Goal: Information Seeking & Learning: Learn about a topic

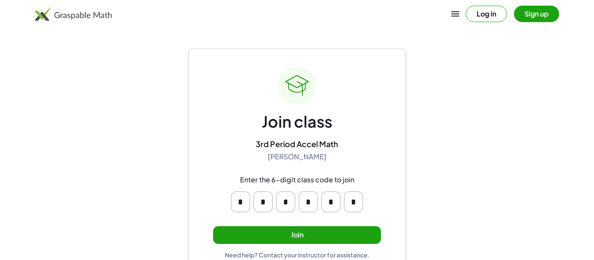
click at [286, 229] on button "Join" at bounding box center [297, 235] width 168 height 18
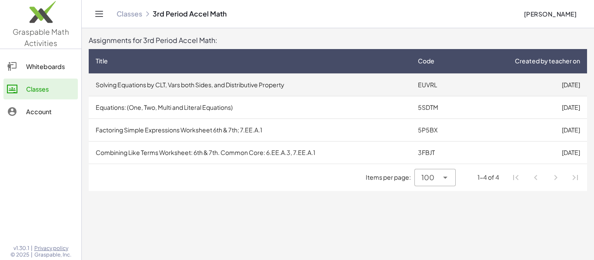
click at [302, 86] on td "Solving Equations by CLT, Vars both Sides, and Distributive Property" at bounding box center [250, 84] width 322 height 23
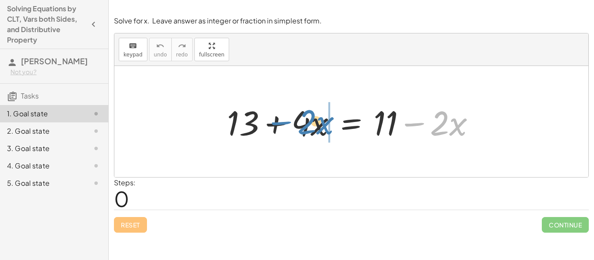
drag, startPoint x: 418, startPoint y: 126, endPoint x: 287, endPoint y: 123, distance: 130.8
click at [287, 123] on div at bounding box center [354, 121] width 264 height 45
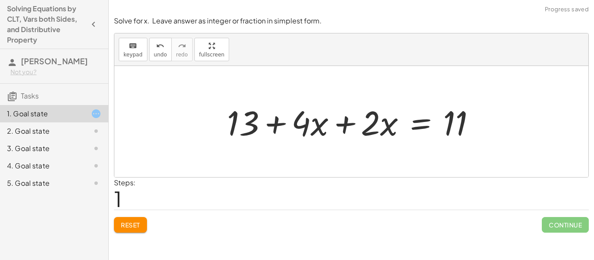
click at [341, 124] on div at bounding box center [354, 121] width 264 height 45
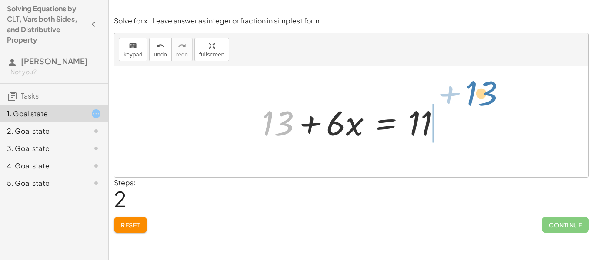
drag, startPoint x: 274, startPoint y: 113, endPoint x: 470, endPoint y: 100, distance: 195.9
click at [470, 100] on div "+ 13 + · 4 · x = + 11 − · 2 · x + 13 + · 4 · x + · 2 · x = 11 + 13 + 13 + · x =…" at bounding box center [351, 121] width 474 height 111
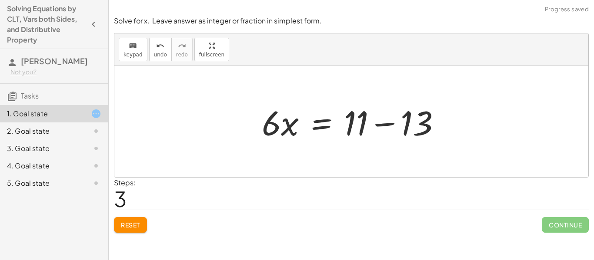
click at [374, 124] on div at bounding box center [354, 121] width 195 height 45
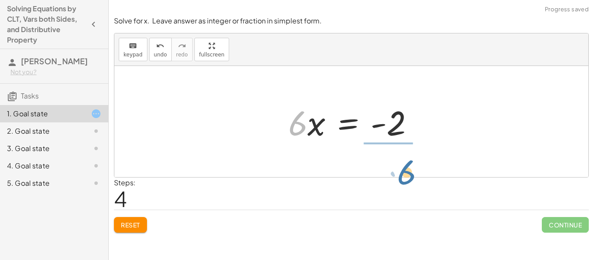
drag, startPoint x: 299, startPoint y: 118, endPoint x: 410, endPoint y: 162, distance: 119.5
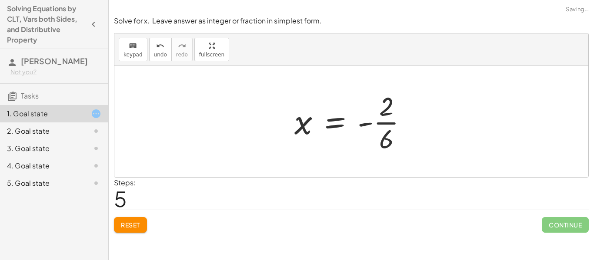
click at [390, 123] on div at bounding box center [354, 121] width 129 height 67
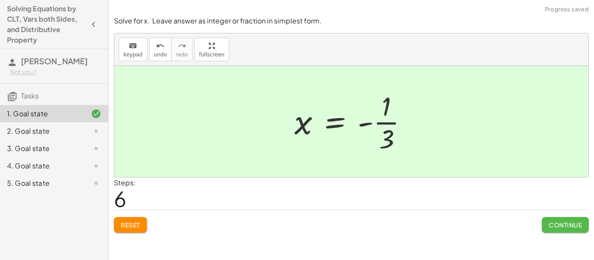
click at [554, 226] on span "Continue" at bounding box center [564, 225] width 33 height 8
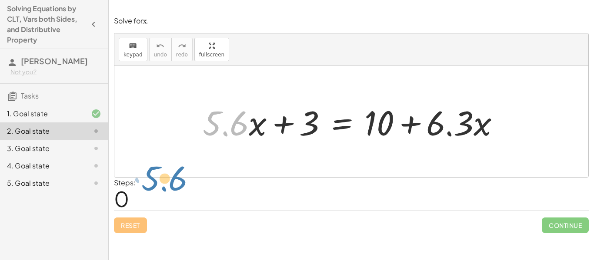
drag, startPoint x: 229, startPoint y: 130, endPoint x: 184, endPoint y: 158, distance: 52.8
click at [184, 158] on div "· 5.6 + · x + · 5.6 · x + 3 = + 10 + · 6.3 · x" at bounding box center [351, 121] width 474 height 111
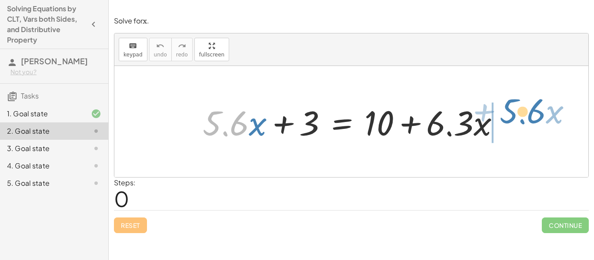
drag, startPoint x: 220, startPoint y: 126, endPoint x: 517, endPoint y: 115, distance: 297.4
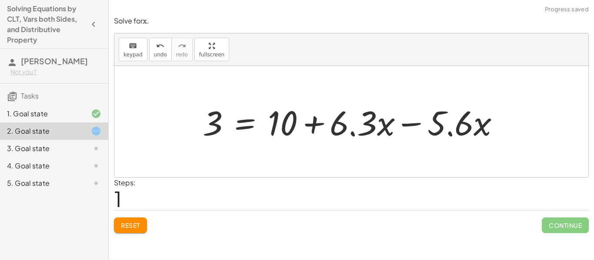
click at [407, 122] on div at bounding box center [354, 121] width 312 height 45
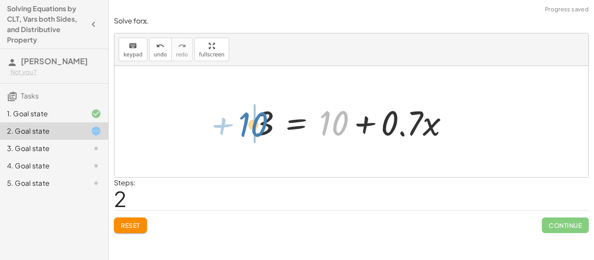
drag, startPoint x: 332, startPoint y: 118, endPoint x: 252, endPoint y: 119, distance: 80.4
click at [252, 119] on div at bounding box center [354, 121] width 210 height 45
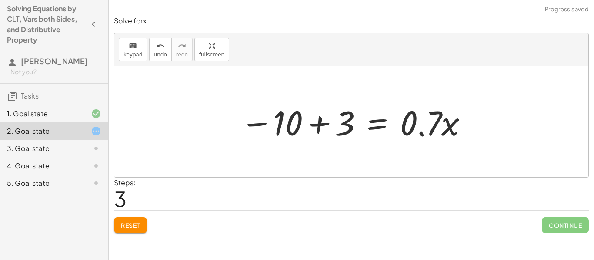
click at [316, 131] on div at bounding box center [354, 121] width 237 height 45
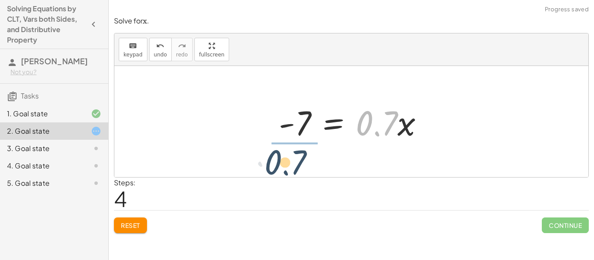
drag, startPoint x: 385, startPoint y: 127, endPoint x: 285, endPoint y: 165, distance: 106.7
click at [285, 165] on div "+ · 5.6 · x + 3 = + 10 + · 6.3 · x 3 = + 10 + · 6.3 · x − · 5.6 · x 3 = + 10 + …" at bounding box center [351, 121] width 474 height 111
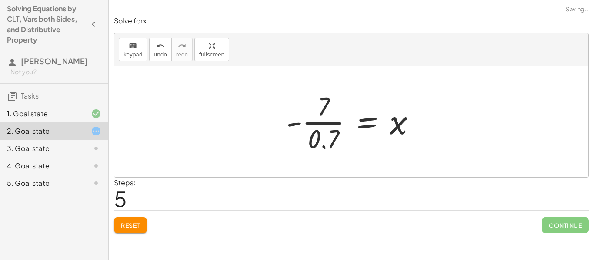
click at [314, 124] on div at bounding box center [355, 121] width 146 height 67
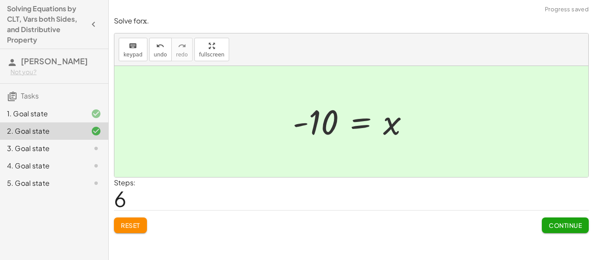
click at [559, 220] on button "Continue" at bounding box center [564, 226] width 47 height 16
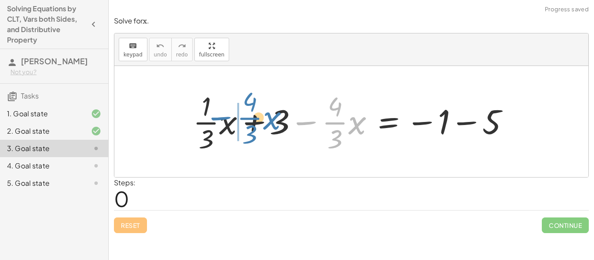
drag, startPoint x: 305, startPoint y: 123, endPoint x: 219, endPoint y: 118, distance: 86.2
click at [219, 118] on div at bounding box center [355, 121] width 332 height 67
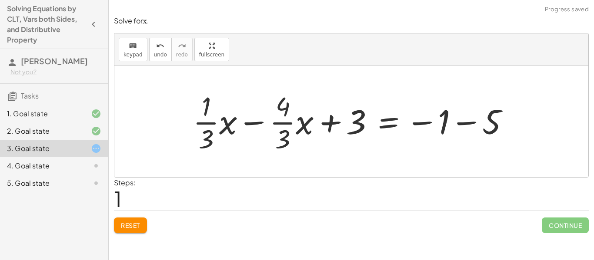
click at [244, 123] on div at bounding box center [355, 121] width 332 height 67
click at [250, 124] on div at bounding box center [355, 121] width 332 height 67
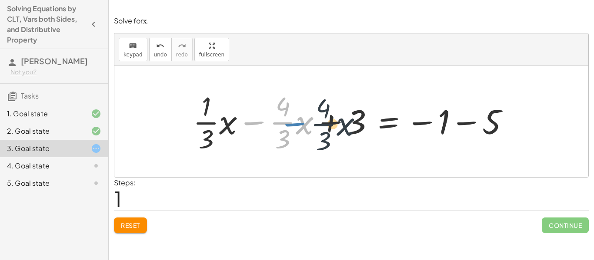
drag, startPoint x: 245, startPoint y: 122, endPoint x: 288, endPoint y: 123, distance: 42.2
click at [288, 123] on div at bounding box center [355, 121] width 332 height 67
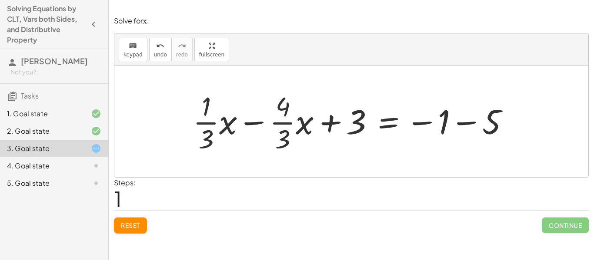
click at [134, 218] on button "Reset" at bounding box center [130, 226] width 33 height 16
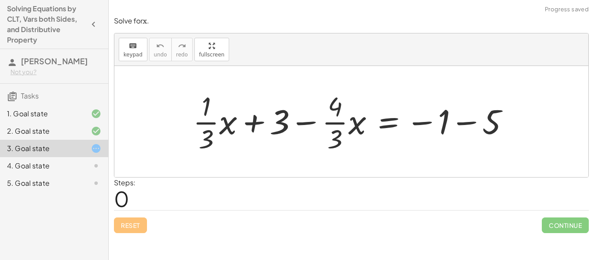
click at [460, 120] on div at bounding box center [355, 121] width 332 height 67
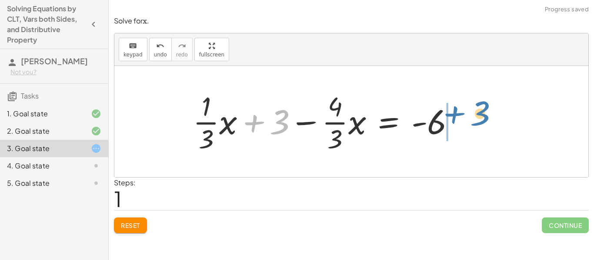
drag, startPoint x: 255, startPoint y: 122, endPoint x: 455, endPoint y: 113, distance: 200.1
click at [455, 113] on div at bounding box center [327, 121] width 277 height 67
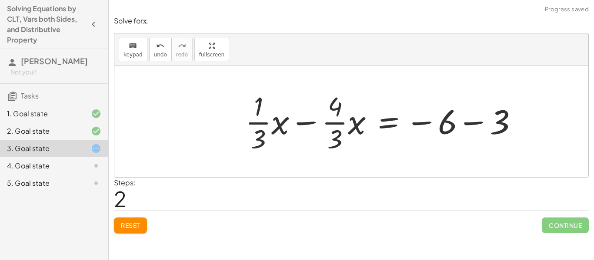
click at [478, 120] on div at bounding box center [385, 121] width 288 height 67
click at [306, 122] on div at bounding box center [352, 121] width 222 height 67
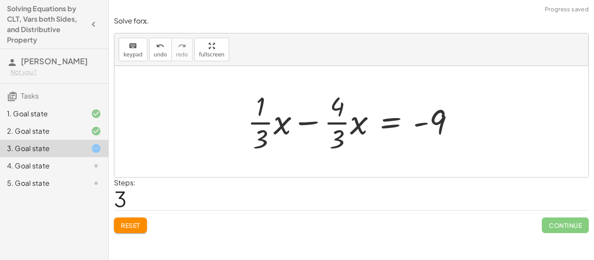
click at [306, 122] on div at bounding box center [354, 121] width 222 height 67
drag, startPoint x: 335, startPoint y: 105, endPoint x: 241, endPoint y: 117, distance: 95.0
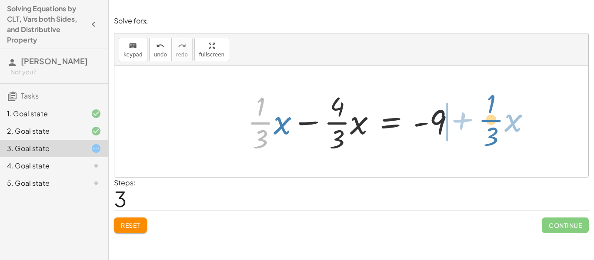
drag, startPoint x: 259, startPoint y: 128, endPoint x: 484, endPoint y: 123, distance: 225.5
click at [484, 123] on div "+ · · 1 · 3 · x + 3 − · · 4 · 3 · x = − 1 − 5 + · · 1 · 3 · x + 3 − · · 4 · 3 ·…" at bounding box center [351, 121] width 474 height 111
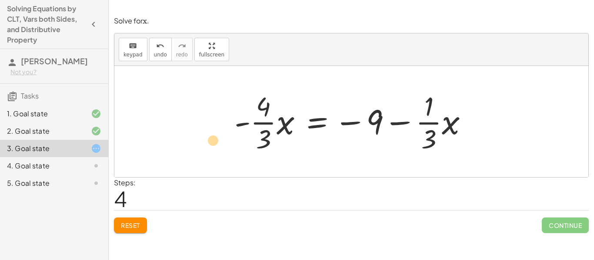
drag, startPoint x: 242, startPoint y: 124, endPoint x: 231, endPoint y: 132, distance: 13.5
click at [231, 132] on div at bounding box center [354, 121] width 249 height 67
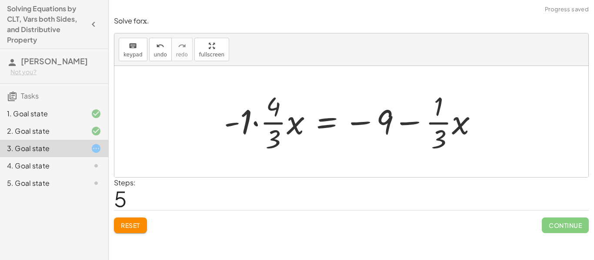
click at [253, 123] on div at bounding box center [353, 121] width 269 height 67
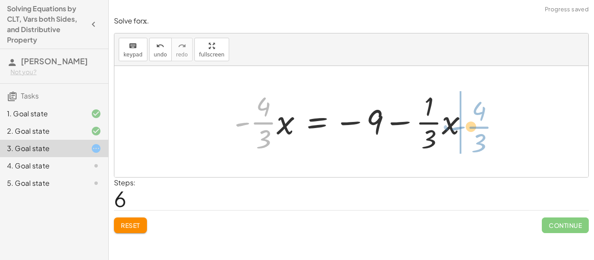
drag, startPoint x: 269, startPoint y: 122, endPoint x: 481, endPoint y: 125, distance: 212.1
click at [481, 125] on div "+ · · 1 · 3 · x + 3 − · · 4 · 3 · x = − 1 − 5 + · · 1 · 3 · x + 3 − · · 4 · 3 ·…" at bounding box center [351, 121] width 260 height 71
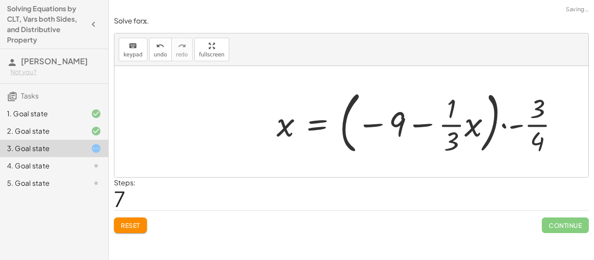
click at [510, 129] on div at bounding box center [421, 122] width 298 height 72
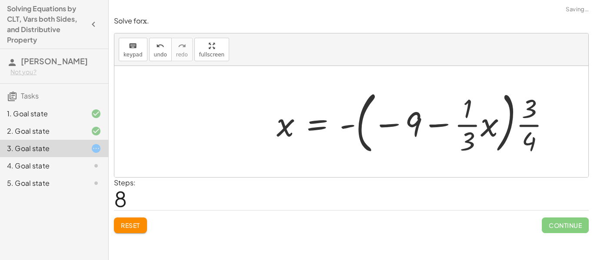
click at [131, 224] on span "Reset" at bounding box center [130, 226] width 19 height 8
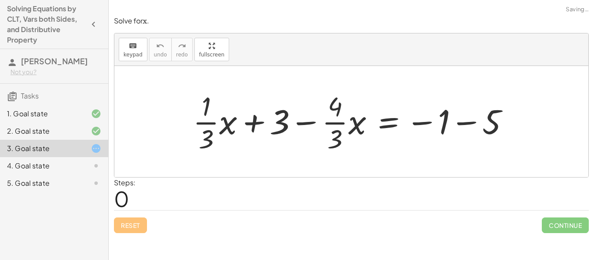
click at [475, 123] on div at bounding box center [355, 121] width 332 height 67
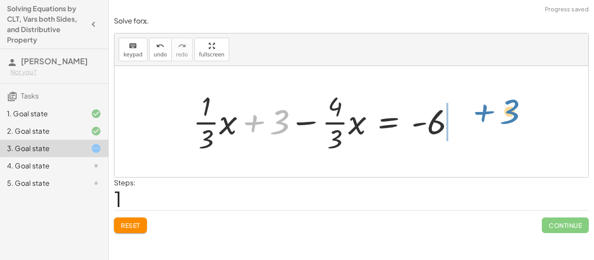
drag, startPoint x: 251, startPoint y: 123, endPoint x: 458, endPoint y: 119, distance: 207.3
click at [458, 119] on div at bounding box center [327, 121] width 277 height 67
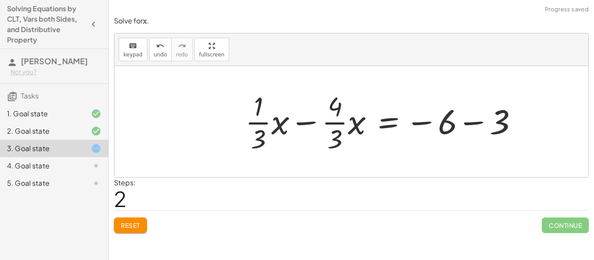
click at [467, 119] on div at bounding box center [385, 121] width 288 height 67
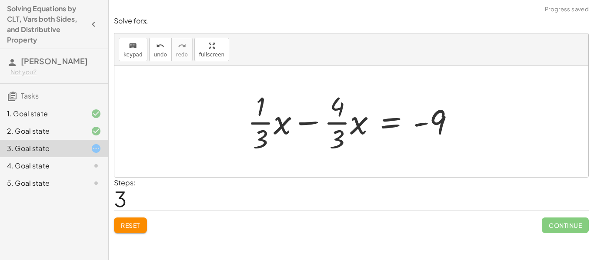
click at [329, 121] on div at bounding box center [354, 121] width 222 height 67
click at [316, 121] on div at bounding box center [354, 121] width 222 height 67
click at [311, 122] on div at bounding box center [354, 121] width 222 height 67
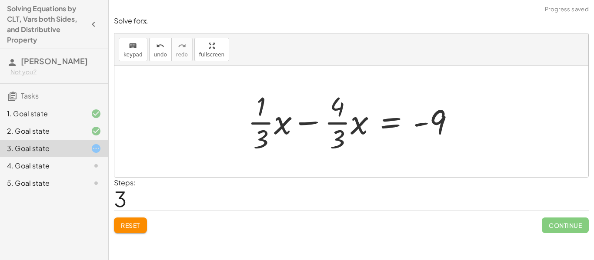
click at [311, 122] on div at bounding box center [354, 121] width 222 height 67
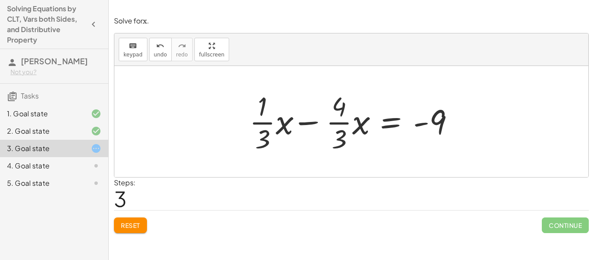
click at [311, 122] on div at bounding box center [354, 121] width 222 height 67
drag, startPoint x: 338, startPoint y: 111, endPoint x: 341, endPoint y: 83, distance: 28.0
click at [305, 124] on div at bounding box center [354, 121] width 222 height 67
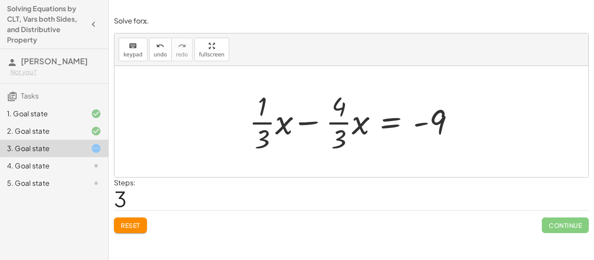
click at [306, 125] on div at bounding box center [354, 121] width 222 height 67
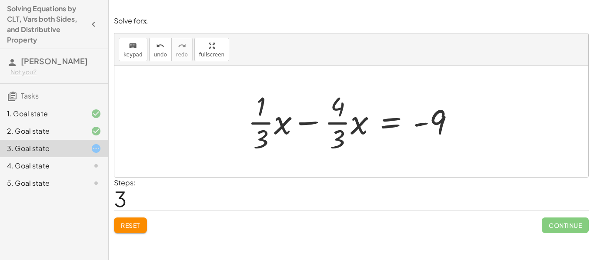
click at [306, 125] on div at bounding box center [354, 121] width 222 height 67
click at [31, 171] on div "4. Goal state" at bounding box center [42, 166] width 70 height 10
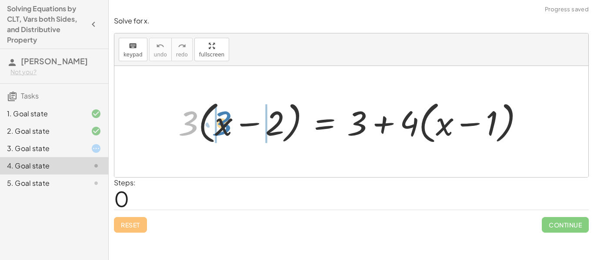
drag, startPoint x: 193, startPoint y: 126, endPoint x: 227, endPoint y: 126, distance: 33.9
click at [227, 126] on div at bounding box center [354, 122] width 361 height 50
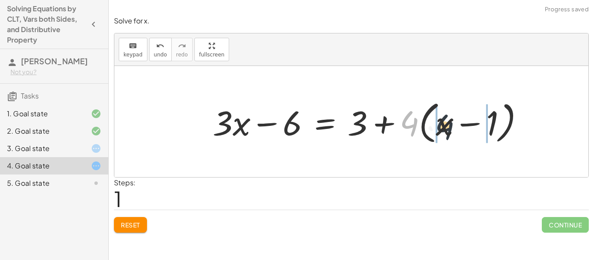
drag, startPoint x: 402, startPoint y: 120, endPoint x: 445, endPoint y: 123, distance: 42.7
click at [445, 123] on div at bounding box center [371, 122] width 327 height 50
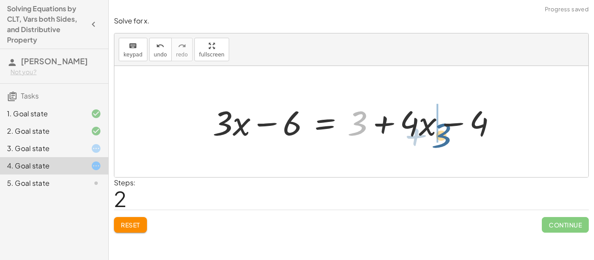
drag, startPoint x: 362, startPoint y: 120, endPoint x: 445, endPoint y: 130, distance: 84.0
click at [445, 130] on div at bounding box center [357, 121] width 299 height 45
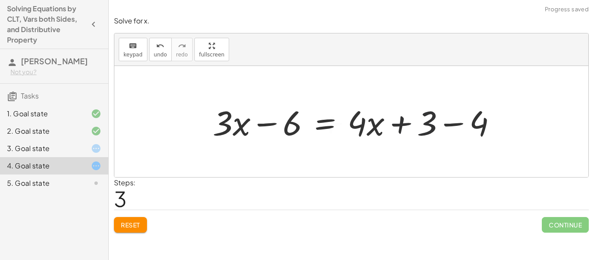
click at [453, 124] on div at bounding box center [357, 121] width 299 height 45
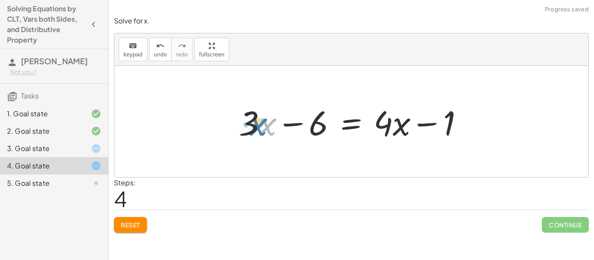
drag, startPoint x: 259, startPoint y: 118, endPoint x: 249, endPoint y: 116, distance: 9.7
click at [249, 116] on div at bounding box center [354, 121] width 240 height 45
drag, startPoint x: 251, startPoint y: 113, endPoint x: 255, endPoint y: 121, distance: 8.6
click at [255, 121] on div at bounding box center [354, 121] width 240 height 45
click at [261, 119] on div at bounding box center [354, 121] width 240 height 45
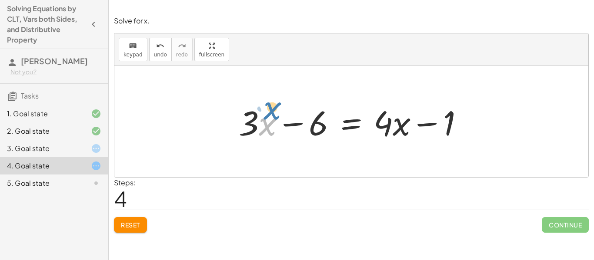
drag, startPoint x: 275, startPoint y: 118, endPoint x: 277, endPoint y: 114, distance: 4.7
click at [277, 114] on div at bounding box center [354, 121] width 240 height 45
drag, startPoint x: 242, startPoint y: 117, endPoint x: 245, endPoint y: 113, distance: 5.4
click at [245, 113] on div at bounding box center [354, 121] width 240 height 45
click at [264, 119] on div at bounding box center [354, 121] width 240 height 45
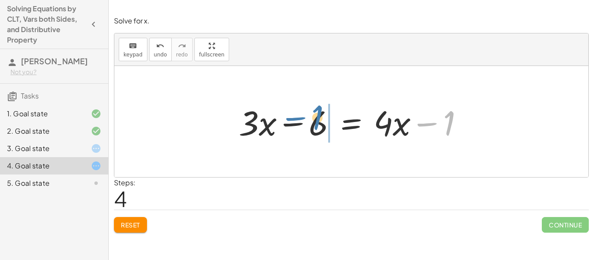
drag, startPoint x: 431, startPoint y: 123, endPoint x: 300, endPoint y: 121, distance: 131.2
click at [300, 121] on div at bounding box center [354, 121] width 240 height 45
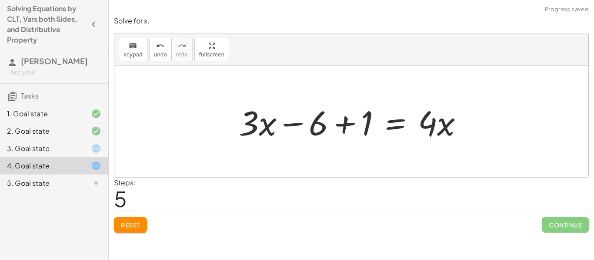
click at [343, 125] on div at bounding box center [354, 121] width 240 height 45
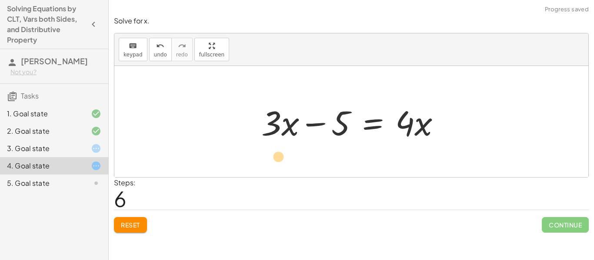
drag, startPoint x: 280, startPoint y: 119, endPoint x: 284, endPoint y: 123, distance: 5.8
click at [284, 123] on div at bounding box center [354, 121] width 195 height 45
drag, startPoint x: 424, startPoint y: 123, endPoint x: 432, endPoint y: 120, distance: 8.4
click at [432, 120] on div at bounding box center [354, 121] width 195 height 45
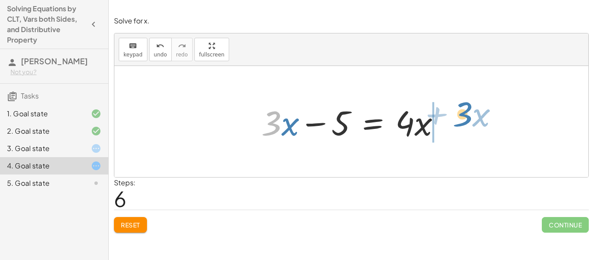
drag, startPoint x: 275, startPoint y: 123, endPoint x: 466, endPoint y: 114, distance: 191.4
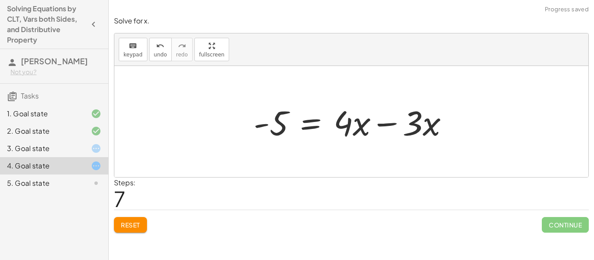
click at [379, 123] on div at bounding box center [354, 121] width 211 height 45
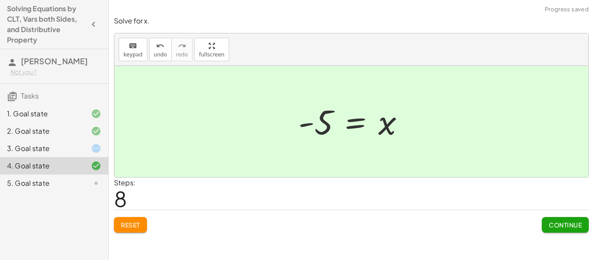
click at [559, 230] on button "Continue" at bounding box center [564, 225] width 47 height 16
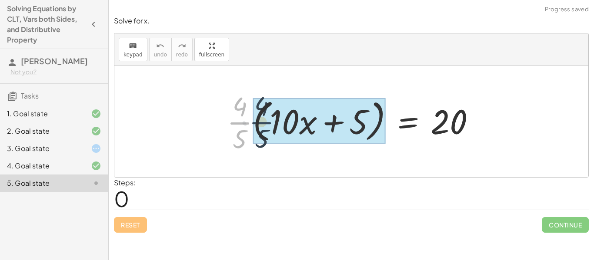
drag, startPoint x: 242, startPoint y: 122, endPoint x: 272, endPoint y: 121, distance: 30.0
click at [272, 121] on div at bounding box center [354, 121] width 264 height 67
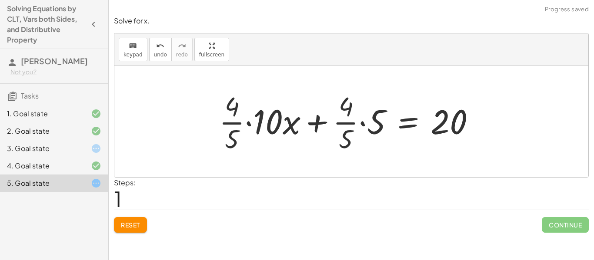
click at [363, 127] on div at bounding box center [351, 121] width 272 height 67
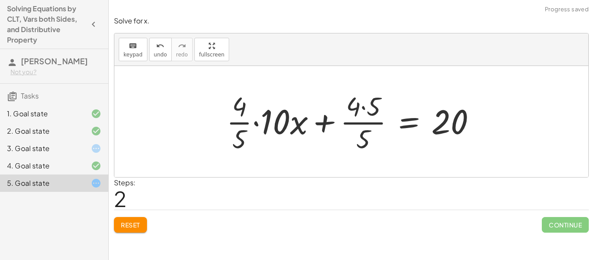
click at [361, 108] on div at bounding box center [354, 121] width 265 height 67
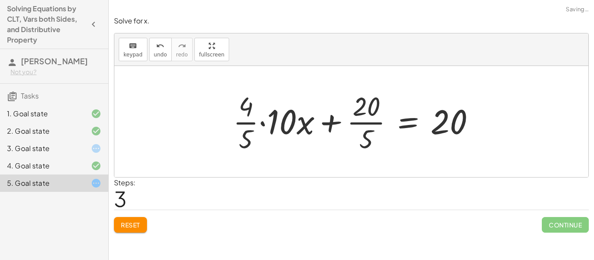
click at [364, 120] on div at bounding box center [358, 121] width 258 height 67
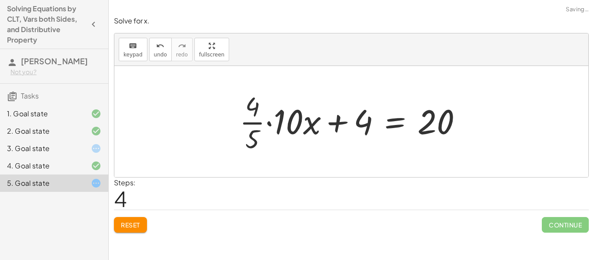
click at [271, 120] on div at bounding box center [354, 121] width 238 height 67
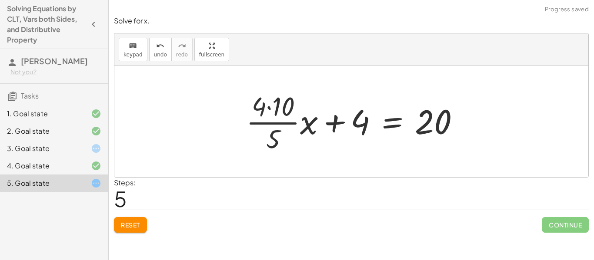
click at [271, 120] on div at bounding box center [356, 121] width 229 height 67
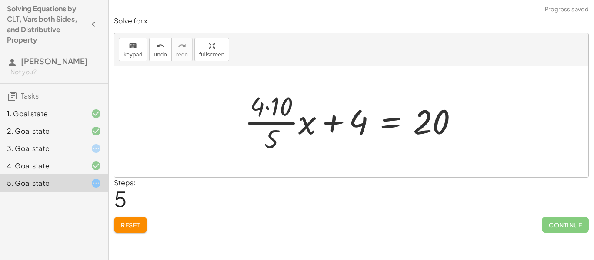
click at [266, 107] on div at bounding box center [354, 121] width 229 height 67
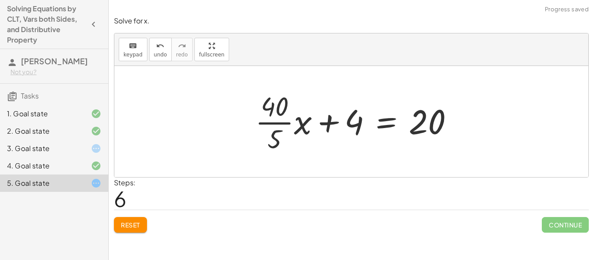
click at [279, 123] on div at bounding box center [358, 121] width 214 height 67
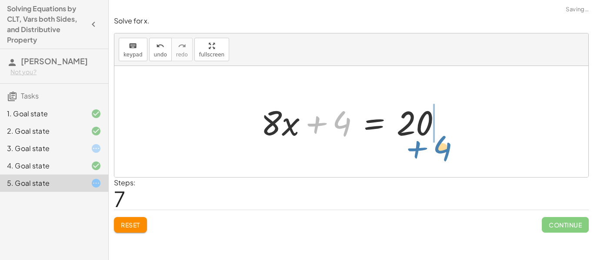
drag, startPoint x: 319, startPoint y: 122, endPoint x: 443, endPoint y: 135, distance: 124.1
click at [443, 135] on div at bounding box center [354, 121] width 196 height 45
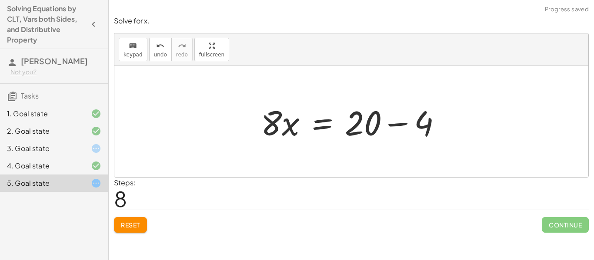
click at [396, 121] on div at bounding box center [354, 121] width 196 height 45
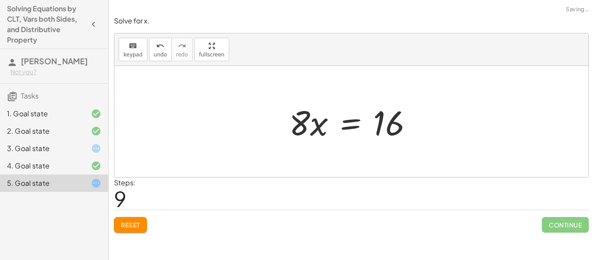
click at [270, 122] on div at bounding box center [351, 121] width 474 height 111
drag, startPoint x: 295, startPoint y: 121, endPoint x: 396, endPoint y: 172, distance: 112.5
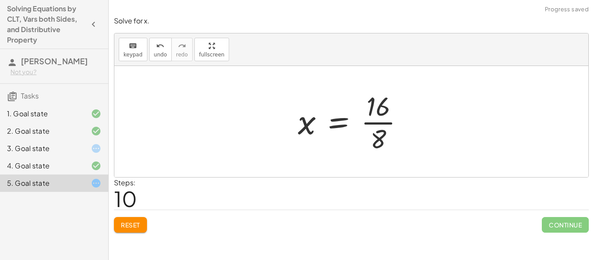
click at [382, 121] on div at bounding box center [354, 121] width 122 height 67
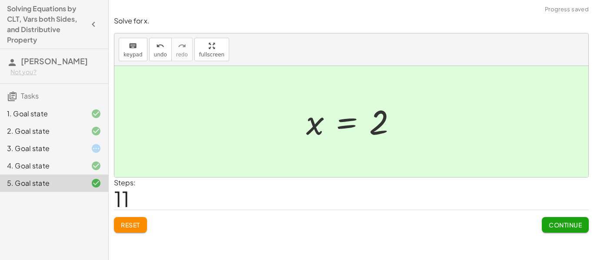
click at [581, 221] on button "Continue" at bounding box center [564, 225] width 47 height 16
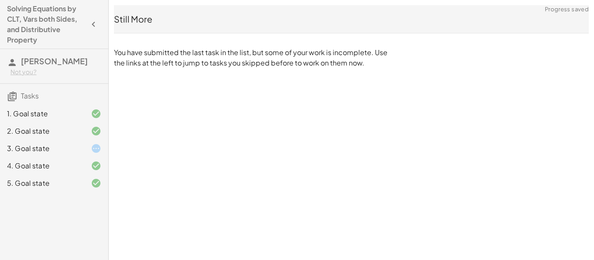
click at [83, 154] on div at bounding box center [89, 148] width 24 height 10
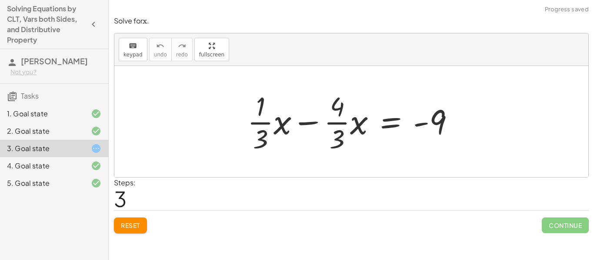
click at [137, 226] on span "Reset" at bounding box center [130, 226] width 19 height 8
click at [137, 226] on div "Reset Continue" at bounding box center [351, 221] width 474 height 23
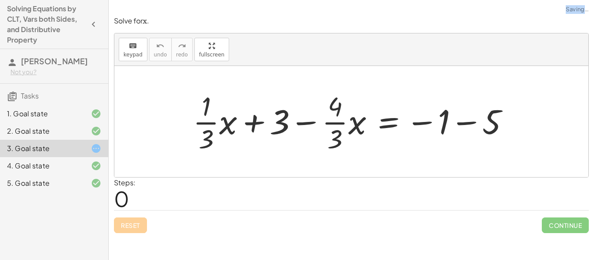
click at [137, 226] on div "Reset Continue" at bounding box center [351, 221] width 474 height 23
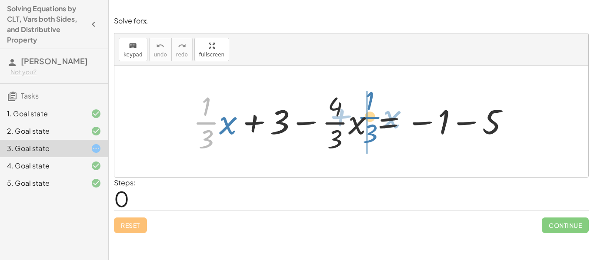
drag, startPoint x: 207, startPoint y: 123, endPoint x: 370, endPoint y: 117, distance: 163.5
click at [370, 117] on div at bounding box center [355, 121] width 332 height 67
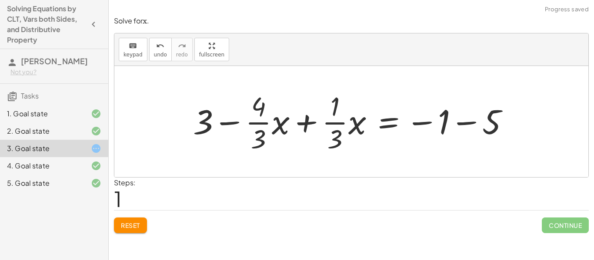
click at [308, 123] on div at bounding box center [355, 121] width 332 height 67
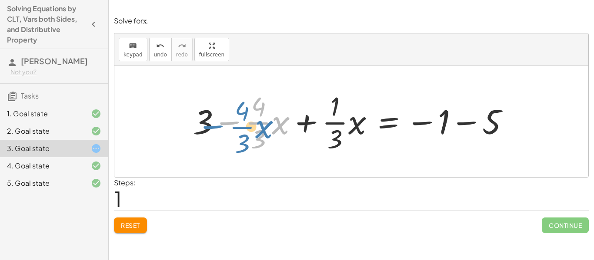
drag, startPoint x: 239, startPoint y: 123, endPoint x: 225, endPoint y: 127, distance: 14.0
click at [225, 127] on div at bounding box center [355, 121] width 332 height 67
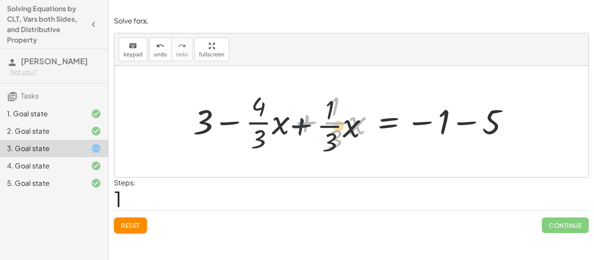
drag, startPoint x: 310, startPoint y: 121, endPoint x: 304, endPoint y: 126, distance: 8.0
click at [304, 126] on div at bounding box center [355, 121] width 332 height 67
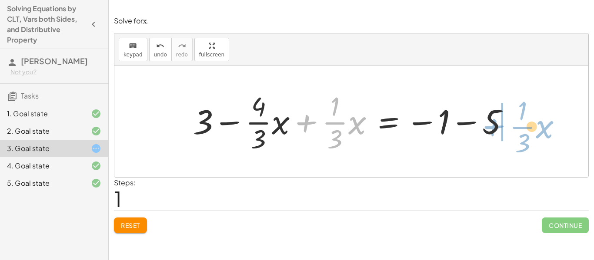
drag, startPoint x: 307, startPoint y: 121, endPoint x: 497, endPoint y: 124, distance: 190.3
click at [497, 124] on div at bounding box center [355, 121] width 332 height 67
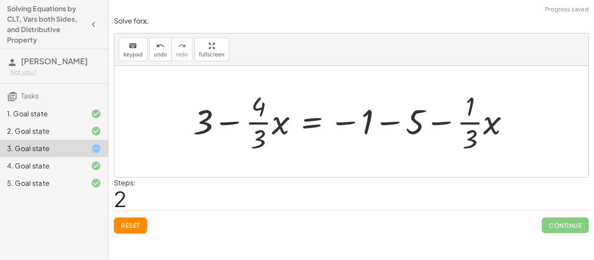
click at [391, 125] on div at bounding box center [355, 121] width 332 height 67
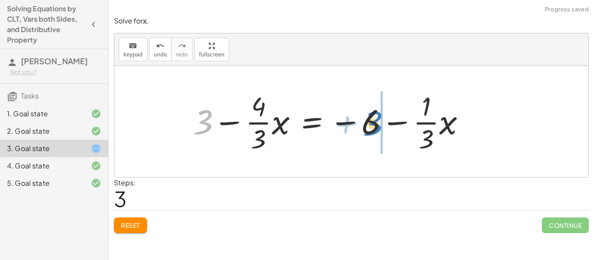
drag, startPoint x: 203, startPoint y: 126, endPoint x: 372, endPoint y: 128, distance: 168.6
click at [372, 128] on div at bounding box center [333, 121] width 288 height 67
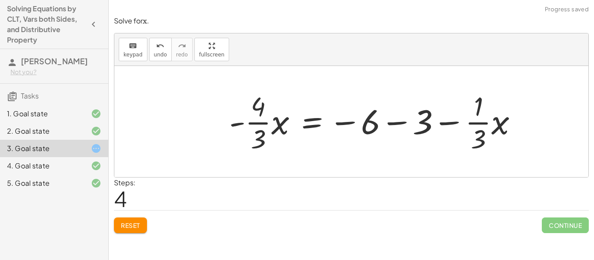
click at [391, 122] on div at bounding box center [377, 121] width 304 height 67
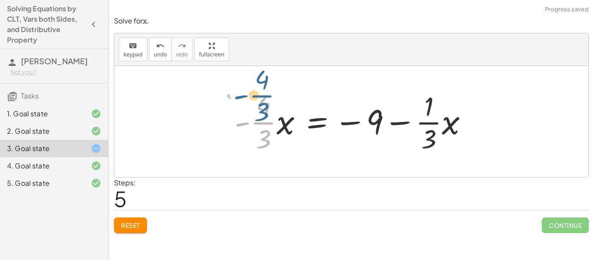
drag, startPoint x: 237, startPoint y: 125, endPoint x: 198, endPoint y: 124, distance: 39.5
click at [198, 124] on div "+ · · 1 · 3 · x + 3 − · · 4 · 3 · x = − 1 − 5 + 3 − · · 4 · 3 · x + · · 1 · 3 ·…" at bounding box center [351, 121] width 474 height 111
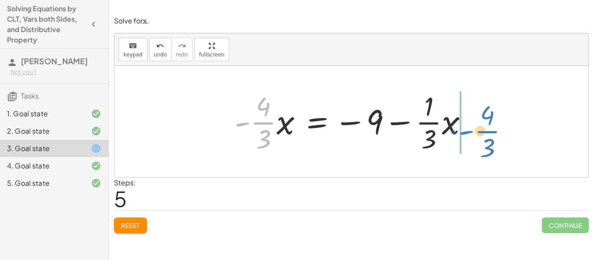
drag, startPoint x: 262, startPoint y: 122, endPoint x: 486, endPoint y: 131, distance: 223.9
click at [486, 131] on div "+ · · 1 · 3 · x + 3 − · · 4 · 3 · x = − 1 − 5 + 3 − · · 4 · 3 · x + · · 1 · 3 ·…" at bounding box center [351, 121] width 474 height 111
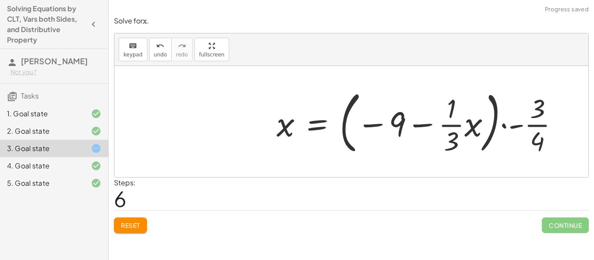
click at [514, 123] on div at bounding box center [421, 122] width 298 height 72
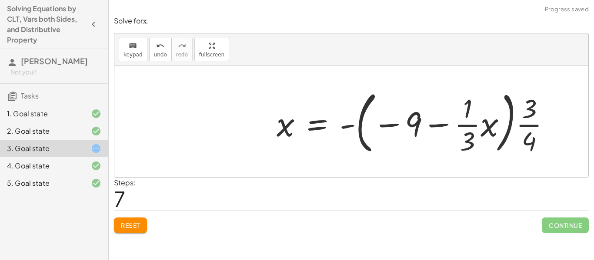
click at [348, 126] on div at bounding box center [416, 122] width 289 height 72
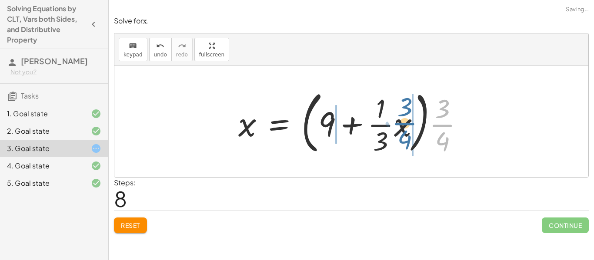
drag, startPoint x: 448, startPoint y: 120, endPoint x: 412, endPoint y: 119, distance: 36.1
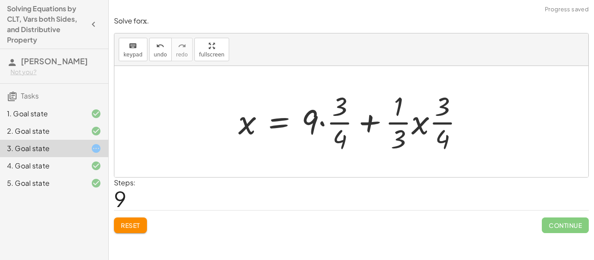
click at [369, 120] on div at bounding box center [354, 121] width 241 height 67
click at [372, 123] on div at bounding box center [354, 121] width 241 height 67
click at [125, 218] on button "Reset" at bounding box center [130, 226] width 33 height 16
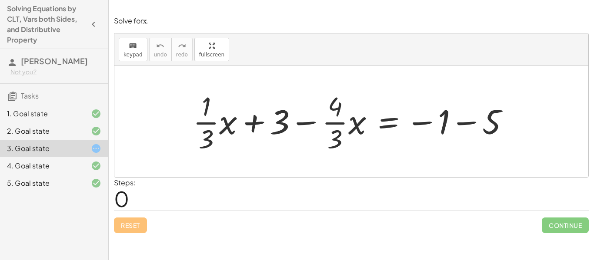
click at [459, 124] on div at bounding box center [355, 121] width 332 height 67
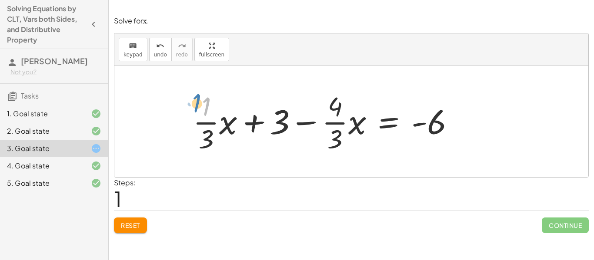
drag, startPoint x: 207, startPoint y: 115, endPoint x: 198, endPoint y: 111, distance: 10.3
click at [198, 111] on div at bounding box center [327, 121] width 277 height 67
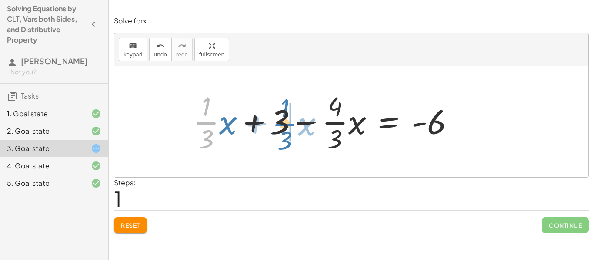
drag, startPoint x: 207, startPoint y: 121, endPoint x: 292, endPoint y: 117, distance: 84.8
click at [292, 117] on div at bounding box center [327, 121] width 277 height 67
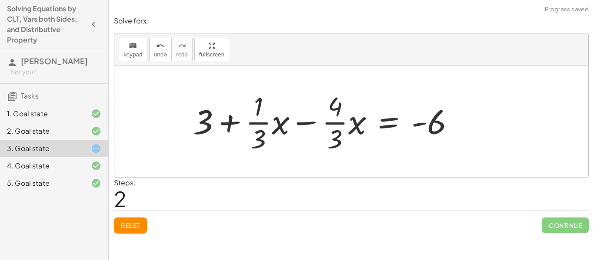
click at [298, 123] on div at bounding box center [327, 121] width 277 height 67
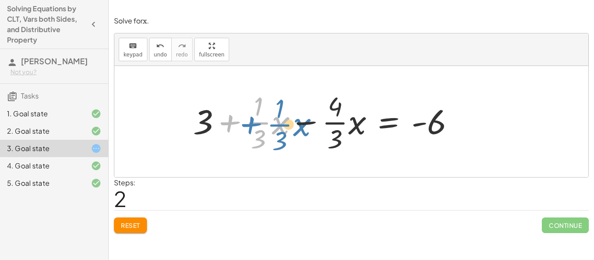
drag, startPoint x: 229, startPoint y: 121, endPoint x: 236, endPoint y: 115, distance: 9.2
click at [236, 115] on div at bounding box center [327, 121] width 277 height 67
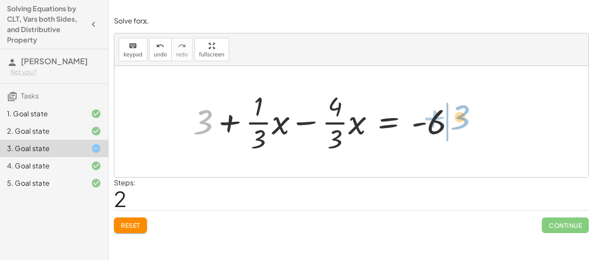
drag, startPoint x: 208, startPoint y: 117, endPoint x: 464, endPoint y: 113, distance: 256.4
click at [464, 113] on div at bounding box center [327, 121] width 277 height 67
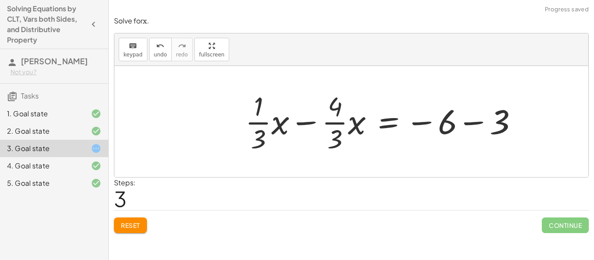
click at [474, 121] on div at bounding box center [385, 121] width 288 height 67
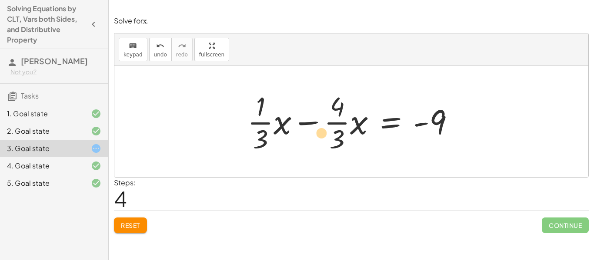
drag, startPoint x: 302, startPoint y: 122, endPoint x: 279, endPoint y: 128, distance: 23.9
click at [279, 128] on div at bounding box center [354, 121] width 222 height 67
drag, startPoint x: 259, startPoint y: 121, endPoint x: 299, endPoint y: 129, distance: 40.5
click at [299, 129] on div at bounding box center [354, 121] width 222 height 67
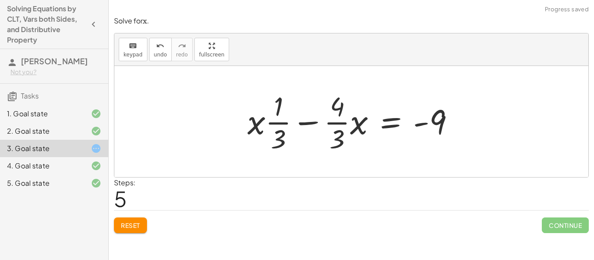
click at [313, 123] on div at bounding box center [354, 121] width 222 height 67
drag, startPoint x: 361, startPoint y: 123, endPoint x: 326, endPoint y: 120, distance: 35.7
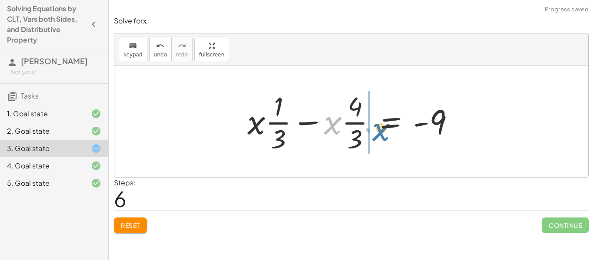
drag, startPoint x: 325, startPoint y: 120, endPoint x: 373, endPoint y: 126, distance: 48.5
click at [373, 126] on div at bounding box center [354, 121] width 222 height 67
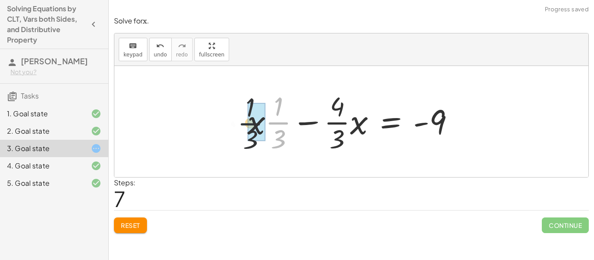
drag, startPoint x: 281, startPoint y: 123, endPoint x: 266, endPoint y: 124, distance: 14.8
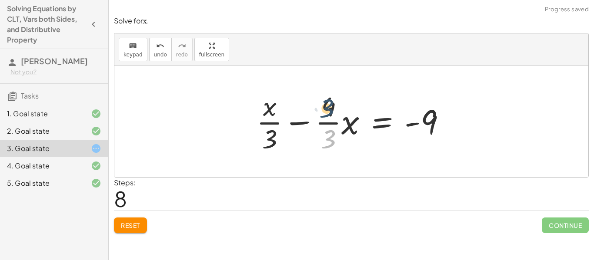
drag, startPoint x: 331, startPoint y: 133, endPoint x: 329, endPoint y: 103, distance: 30.9
click at [329, 103] on div at bounding box center [354, 121] width 205 height 67
drag, startPoint x: 355, startPoint y: 123, endPoint x: 323, endPoint y: 93, distance: 42.7
click at [323, 93] on div at bounding box center [354, 121] width 205 height 67
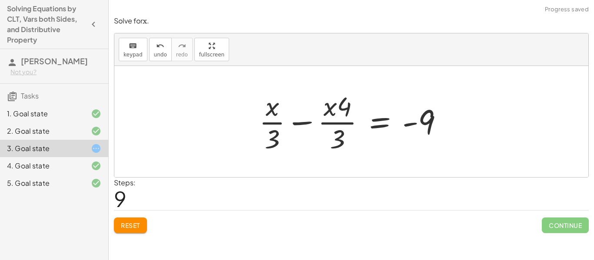
click at [334, 109] on div at bounding box center [354, 121] width 199 height 67
drag, startPoint x: 345, startPoint y: 108, endPoint x: 325, endPoint y: 106, distance: 20.5
click at [325, 106] on div at bounding box center [354, 121] width 199 height 67
click at [303, 119] on div at bounding box center [354, 121] width 199 height 67
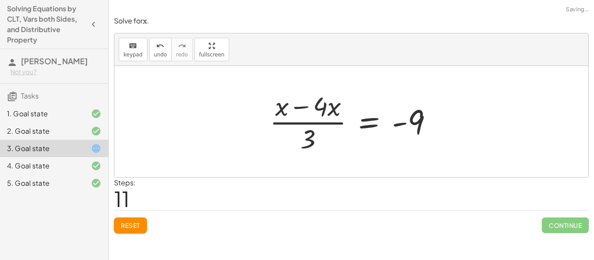
click at [302, 108] on div at bounding box center [354, 121] width 179 height 67
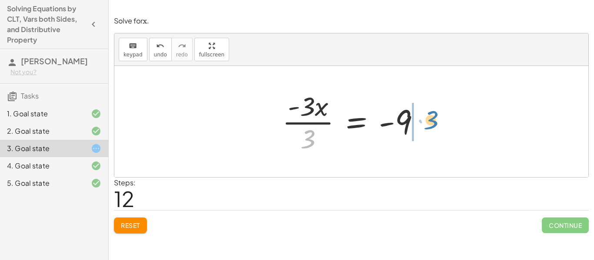
drag, startPoint x: 308, startPoint y: 133, endPoint x: 431, endPoint y: 113, distance: 123.6
click at [431, 113] on div at bounding box center [354, 121] width 153 height 67
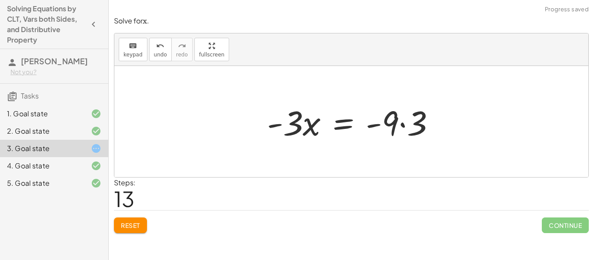
click at [405, 127] on div at bounding box center [354, 121] width 184 height 45
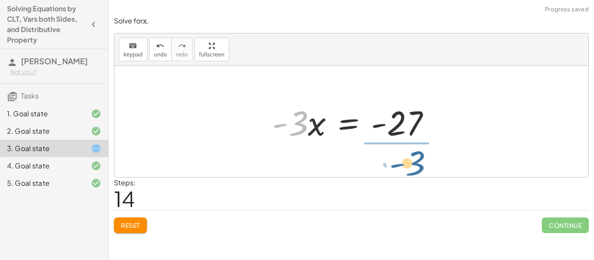
drag, startPoint x: 298, startPoint y: 120, endPoint x: 415, endPoint y: 159, distance: 123.4
click at [415, 159] on div "+ · · 1 · 3 · x + 3 − · · 4 · 3 · x = − 1 − 5 + · · 1 · 3 · x + 3 − · · 4 · 3 ·…" at bounding box center [351, 121] width 474 height 111
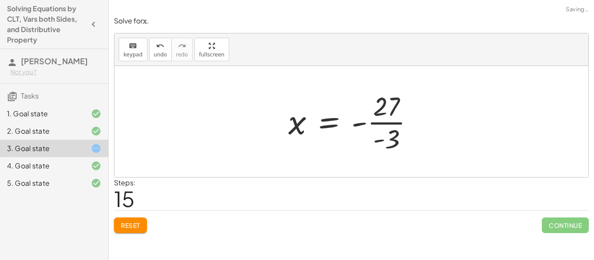
click at [376, 124] on div at bounding box center [354, 121] width 141 height 67
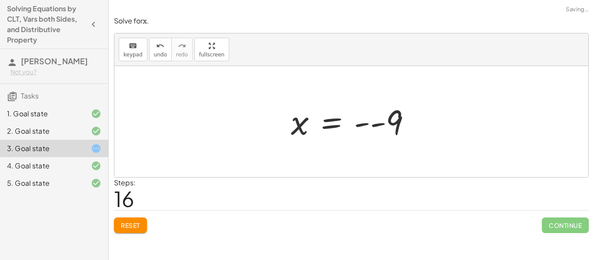
click at [365, 124] on div at bounding box center [354, 121] width 136 height 43
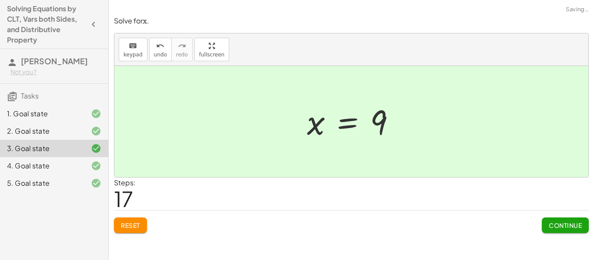
click at [564, 227] on span "Continue" at bounding box center [564, 226] width 33 height 8
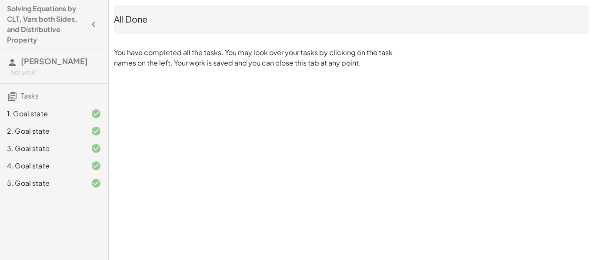
click at [90, 26] on icon "button" at bounding box center [93, 24] width 10 height 10
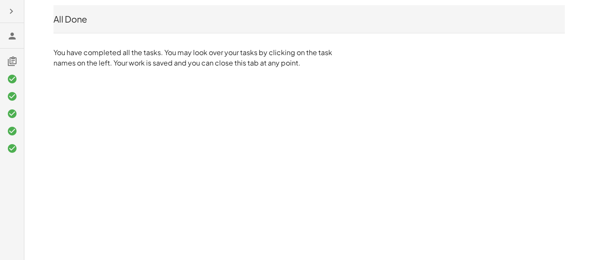
click at [15, 31] on icon at bounding box center [12, 36] width 10 height 10
click at [11, 38] on icon at bounding box center [12, 36] width 10 height 10
click at [15, 55] on h3 at bounding box center [12, 58] width 24 height 18
click at [12, 57] on icon at bounding box center [12, 61] width 10 height 10
click at [17, 34] on h3 at bounding box center [12, 35] width 24 height 25
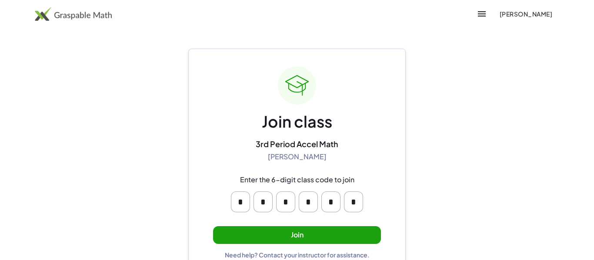
click at [339, 242] on button "Join" at bounding box center [297, 235] width 168 height 18
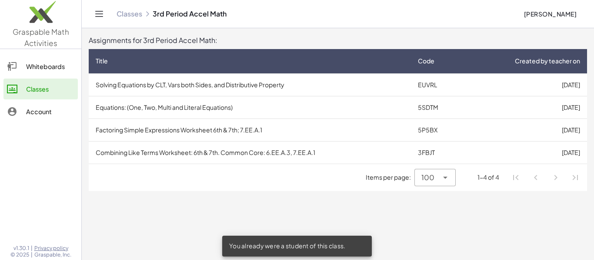
click at [33, 109] on div "Account" at bounding box center [50, 111] width 48 height 10
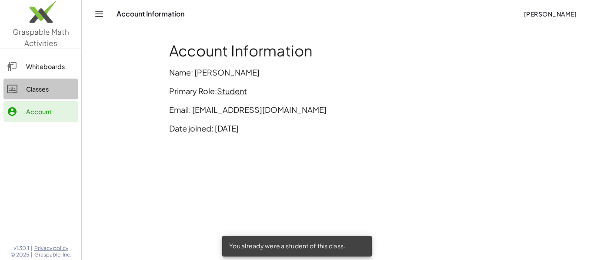
click at [46, 92] on div "Classes" at bounding box center [50, 89] width 48 height 10
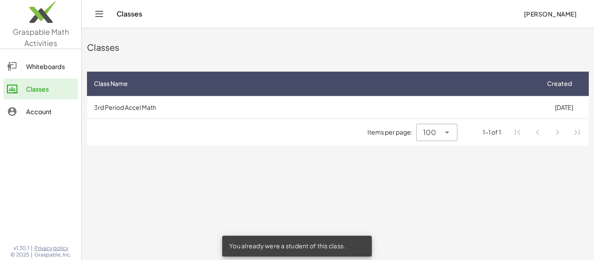
click at [54, 65] on div "Whiteboards" at bounding box center [50, 66] width 48 height 10
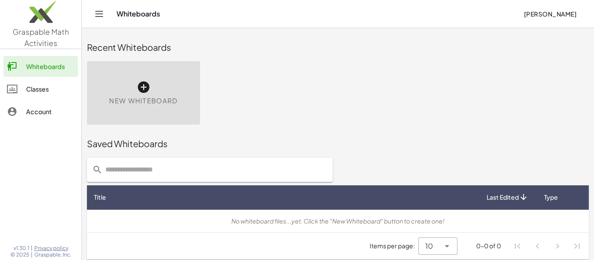
click at [47, 83] on link "Classes" at bounding box center [40, 89] width 74 height 21
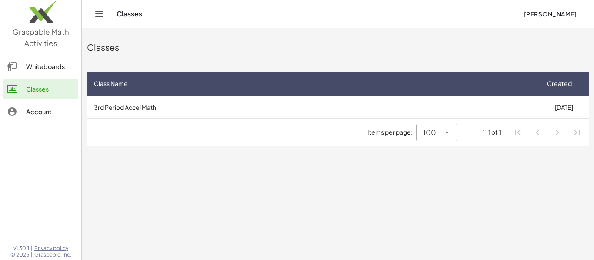
click at [33, 109] on div "Account" at bounding box center [50, 111] width 48 height 10
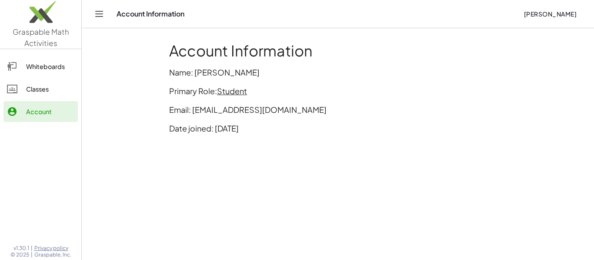
click at [103, 13] on icon "Toggle navigation" at bounding box center [99, 14] width 10 height 10
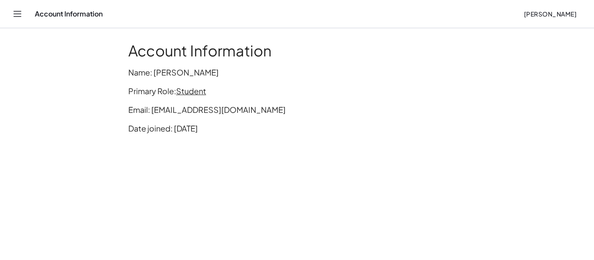
click at [14, 13] on icon "Toggle navigation" at bounding box center [17, 13] width 7 height 5
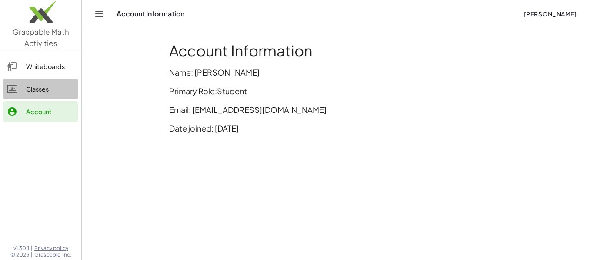
click at [50, 82] on link "Classes" at bounding box center [40, 89] width 74 height 21
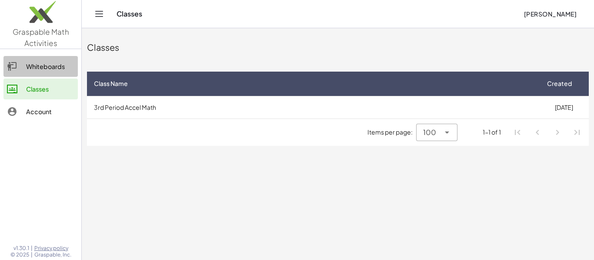
click at [73, 61] on div "Whiteboards" at bounding box center [50, 66] width 48 height 10
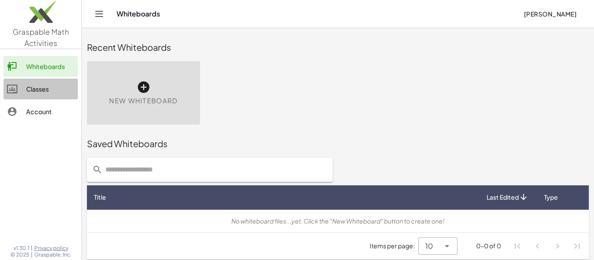
click at [70, 80] on link "Classes" at bounding box center [40, 89] width 74 height 21
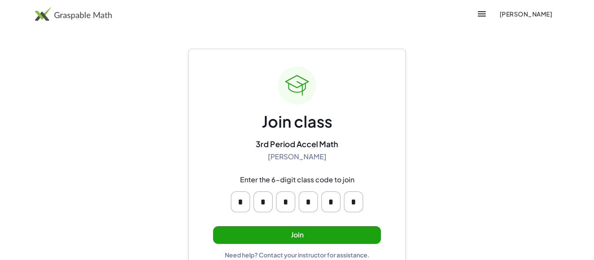
click at [342, 228] on button "Join" at bounding box center [297, 235] width 168 height 18
